Goal: Navigation & Orientation: Find specific page/section

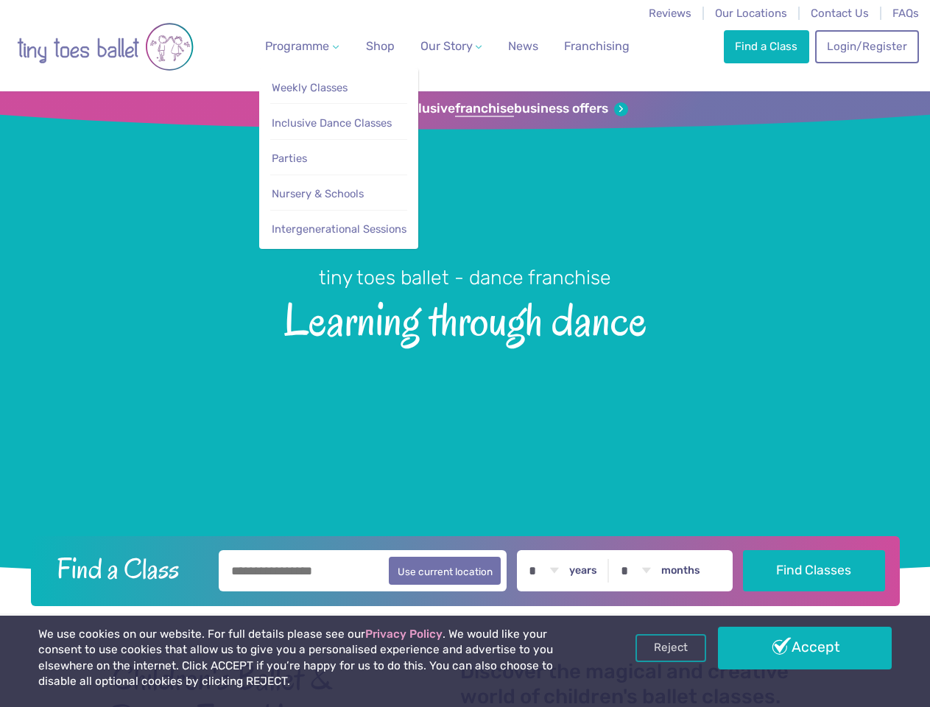
click at [299, 46] on span "Programme" at bounding box center [297, 46] width 64 height 14
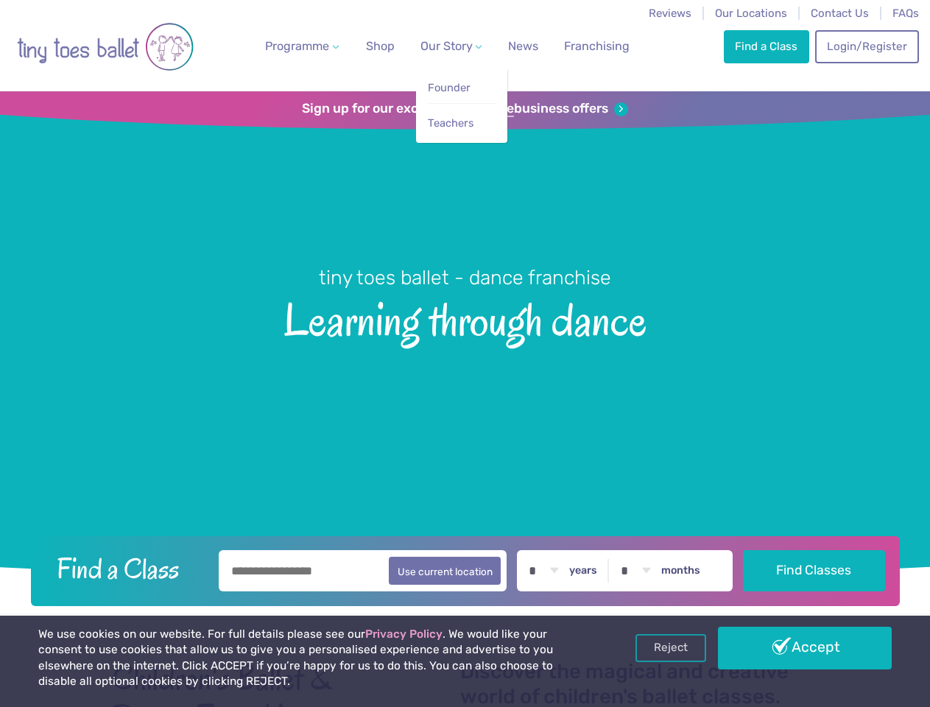
click at [438, 46] on span "Our Story" at bounding box center [446, 46] width 52 height 14
click at [465, 109] on li "Teachers" at bounding box center [462, 119] width 70 height 33
click at [465, 568] on button "Use current location" at bounding box center [445, 571] width 113 height 28
type input "**********"
click at [671, 648] on link "Reject" at bounding box center [670, 648] width 71 height 28
